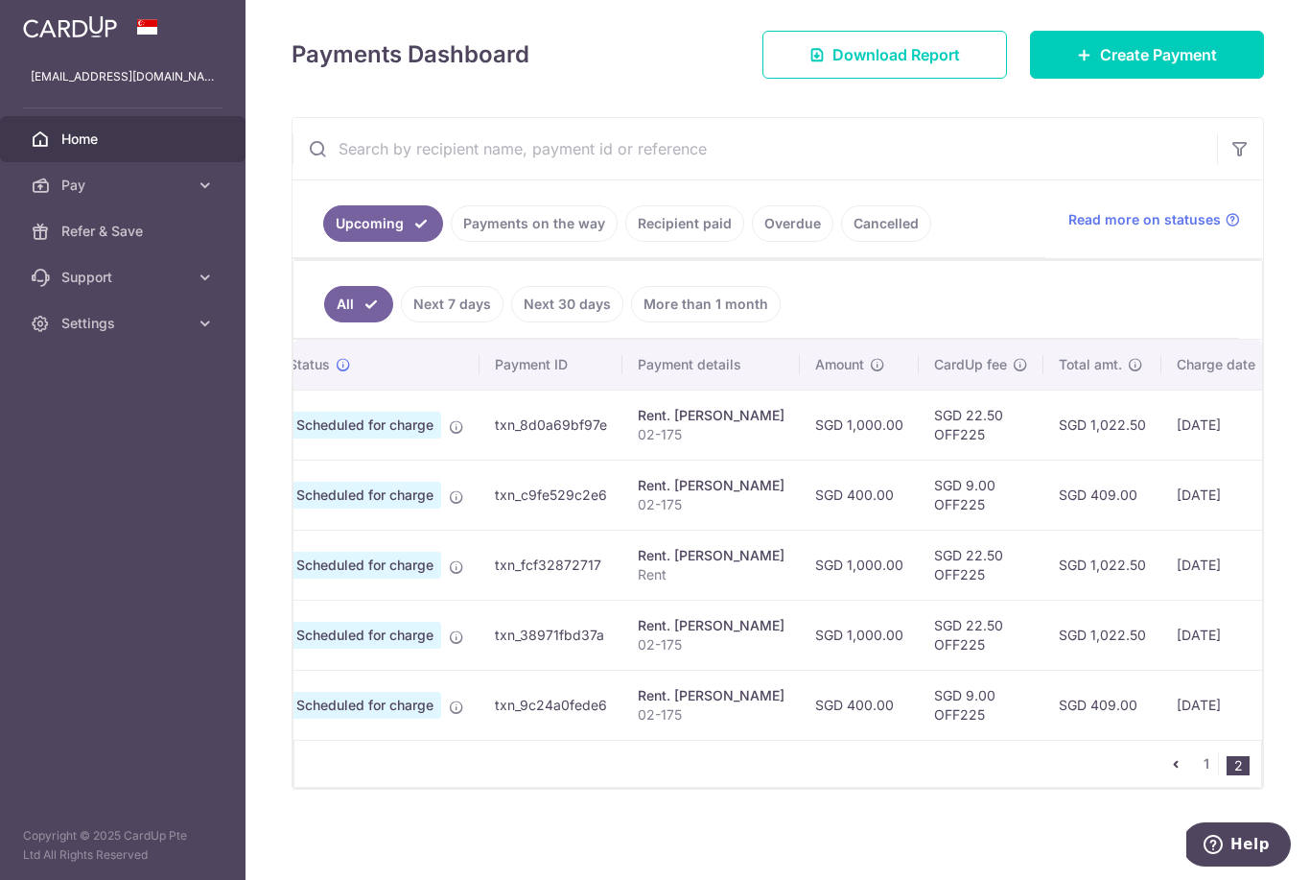
scroll to position [268, 0]
click at [1175, 771] on icon "pager" at bounding box center [1175, 763] width 15 height 15
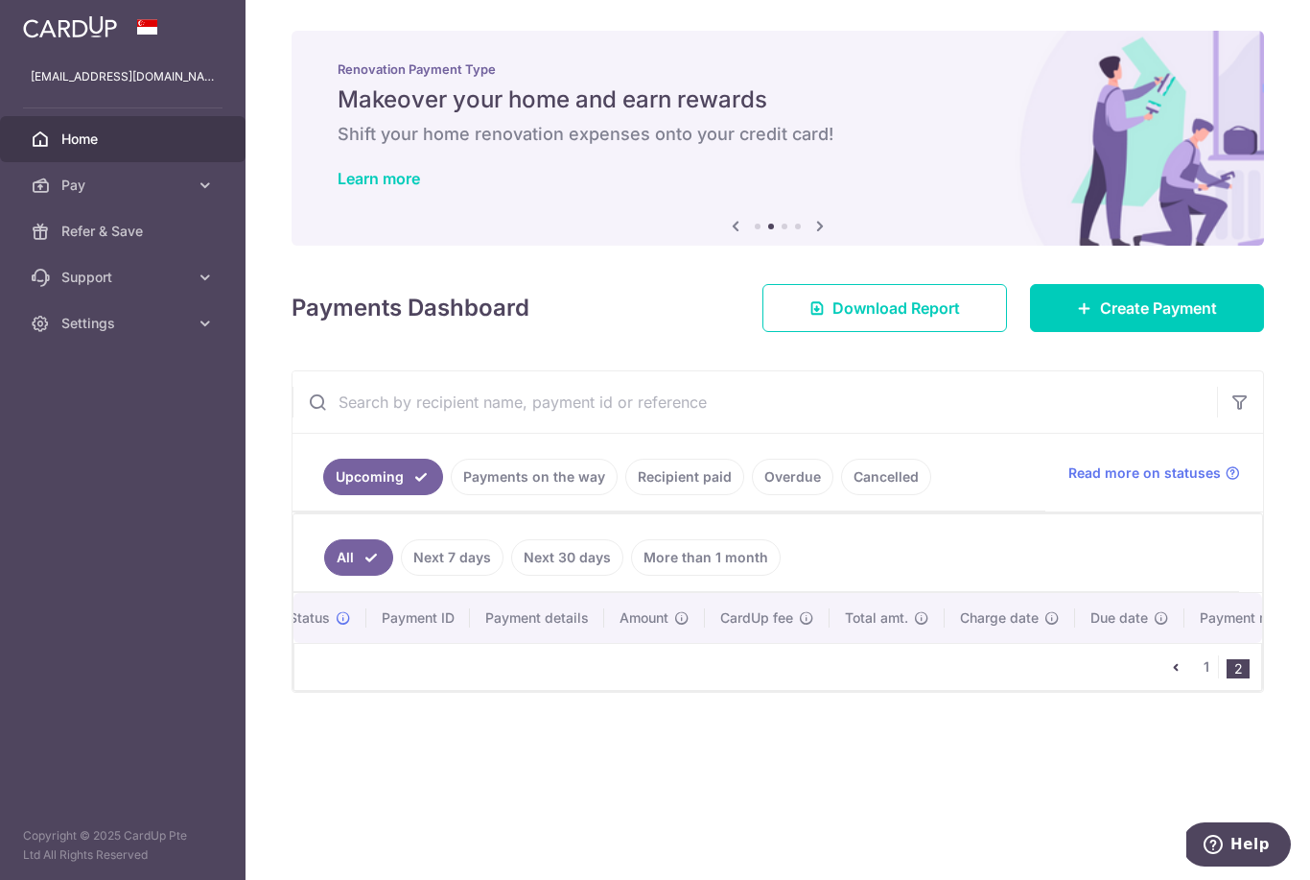
scroll to position [0, 0]
click at [1206, 678] on link "1" at bounding box center [1206, 666] width 23 height 23
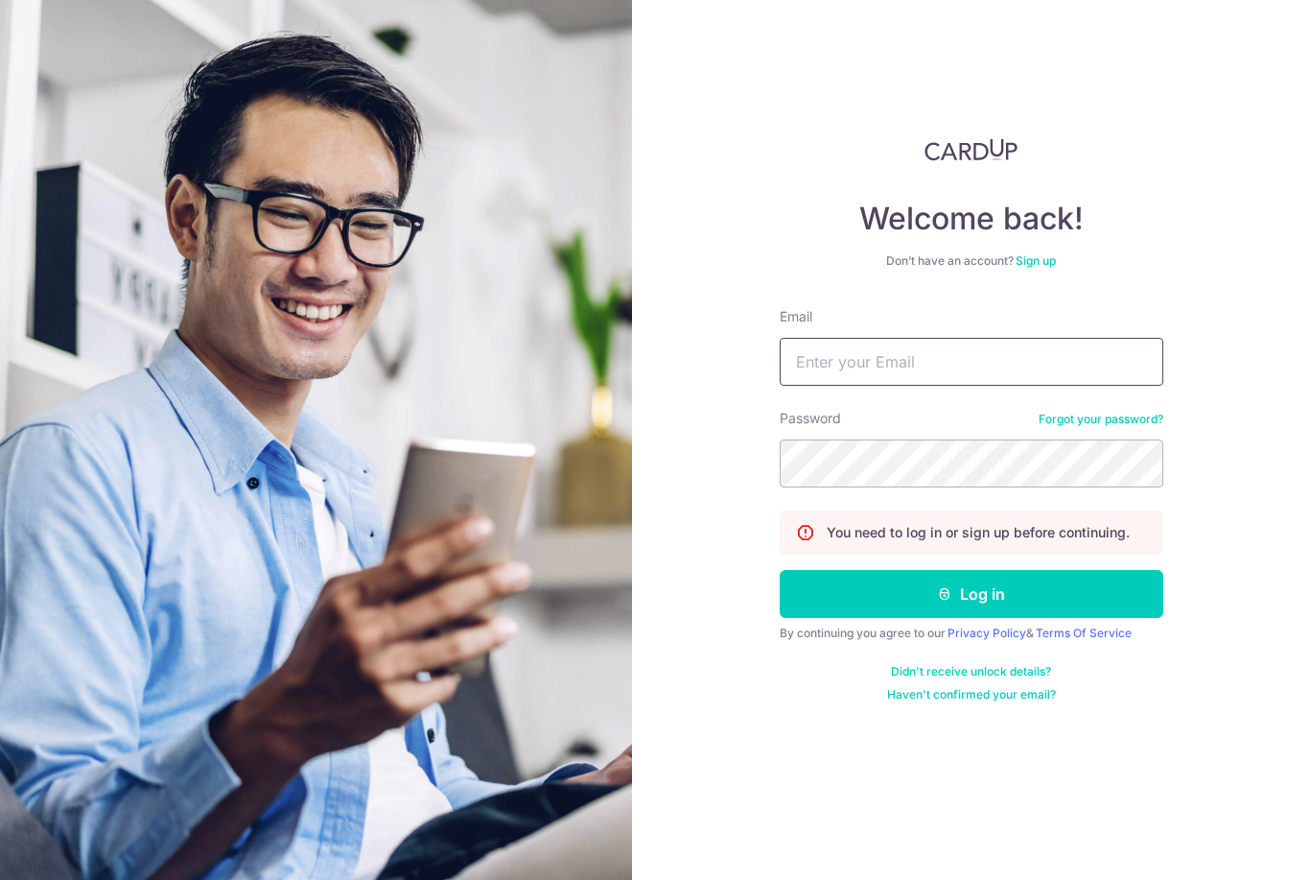
type input "[EMAIL_ADDRESS][DOMAIN_NAME]"
click at [971, 594] on button "Log in" at bounding box center [972, 594] width 384 height 48
click at [1051, 599] on button "Log in" at bounding box center [972, 594] width 384 height 48
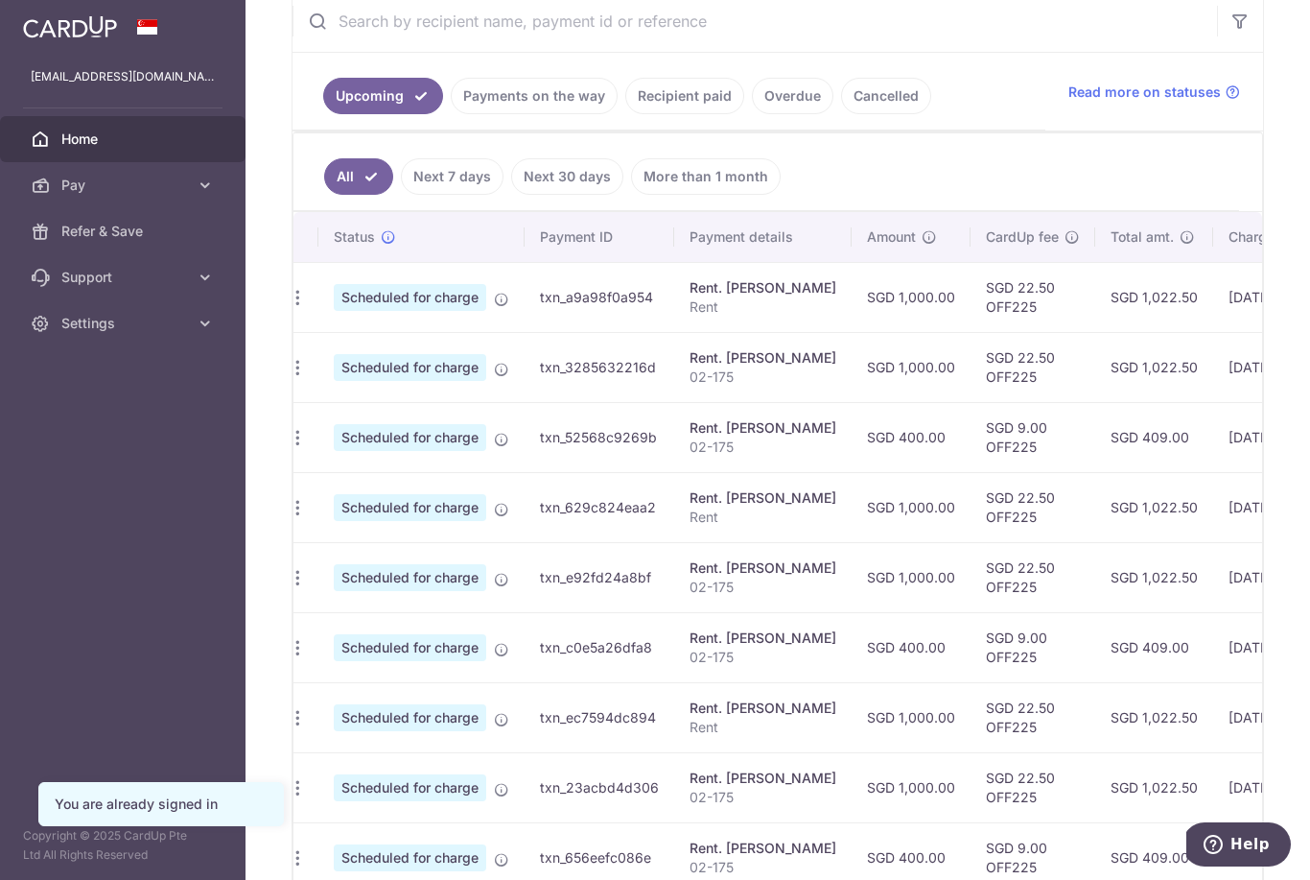
scroll to position [0, 5]
